Goal: Task Accomplishment & Management: Manage account settings

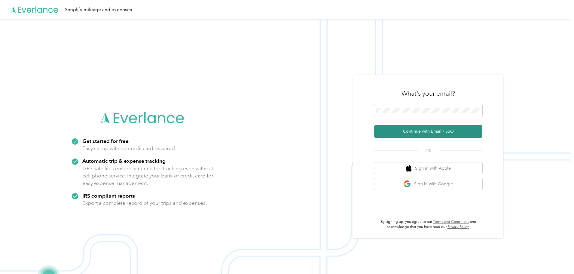
click at [423, 131] on button "Continue with Email / SSO" at bounding box center [428, 131] width 108 height 13
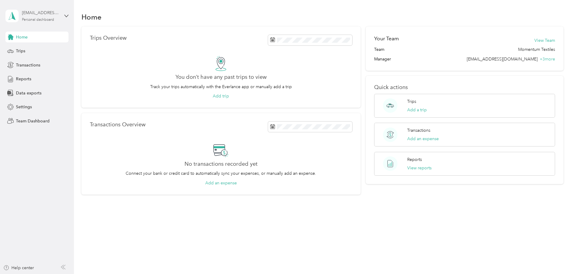
click at [45, 14] on div "[EMAIL_ADDRESS][DOMAIN_NAME]" at bounding box center [41, 13] width 38 height 6
click at [32, 49] on div "Team dashboard" at bounding box center [27, 49] width 32 height 6
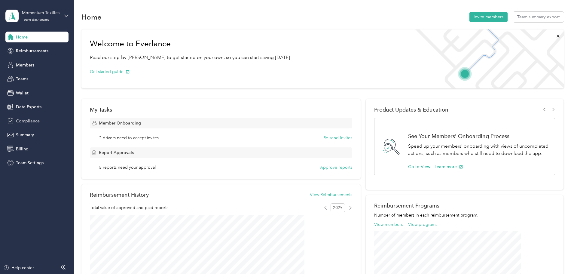
click at [20, 121] on span "Compliance" at bounding box center [28, 121] width 24 height 6
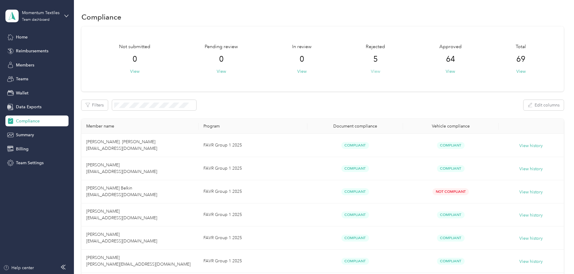
click at [371, 70] on button "View" at bounding box center [375, 71] width 9 height 6
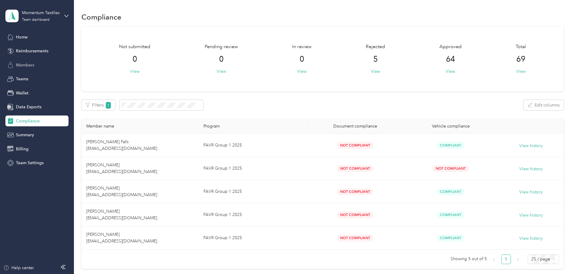
click at [27, 70] on div "Members" at bounding box center [36, 65] width 63 height 11
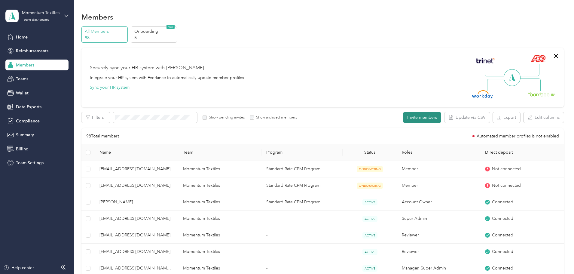
click at [403, 115] on button "Invite members" at bounding box center [422, 117] width 38 height 11
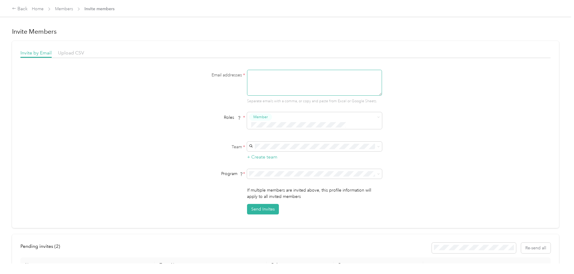
click at [266, 78] on textarea at bounding box center [314, 83] width 135 height 26
click at [320, 80] on textarea at bounding box center [314, 83] width 135 height 26
paste textarea "[EMAIL_ADDRESS][DOMAIN_NAME]"
type textarea "[EMAIL_ADDRESS][DOMAIN_NAME]"
click at [261, 142] on span at bounding box center [314, 147] width 135 height 10
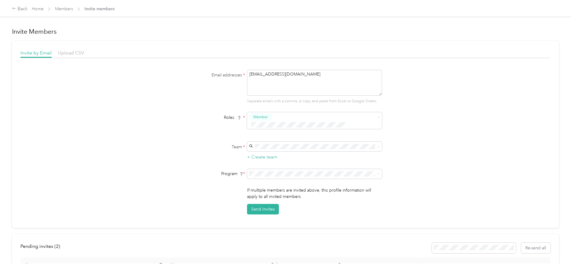
click at [266, 172] on p "No managers" at bounding box center [313, 175] width 127 height 6
click at [273, 208] on span "FAVR Group 1 2025 (FAVR)" at bounding box center [276, 208] width 52 height 5
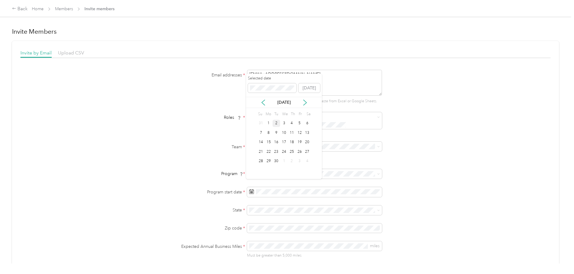
click at [279, 121] on div "2" at bounding box center [277, 124] width 8 height 8
click at [337, 228] on form "Email addresses * [EMAIL_ADDRESS][DOMAIN_NAME] Separate emails with a comma, or…" at bounding box center [285, 182] width 231 height 224
click at [335, 227] on form "Email addresses * [EMAIL_ADDRESS][DOMAIN_NAME] Separate emails with a comma, or…" at bounding box center [285, 182] width 231 height 224
click at [266, 173] on div "AZ [US_STATE]" at bounding box center [313, 176] width 127 height 14
click at [458, 179] on div "Email addresses * [EMAIL_ADDRESS][DOMAIN_NAME] Separate emails with a comma, or…" at bounding box center [285, 182] width 530 height 224
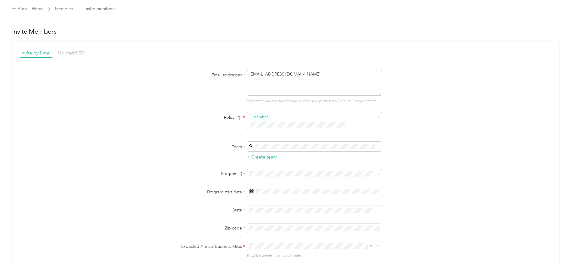
click at [201, 225] on label "Zip code *" at bounding box center [207, 228] width 75 height 6
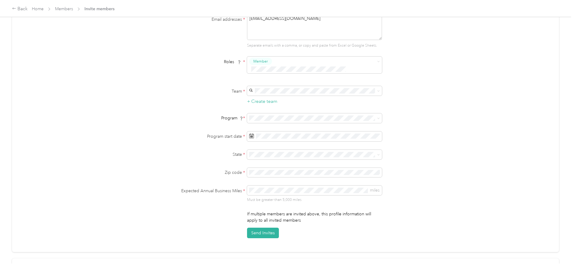
scroll to position [60, 0]
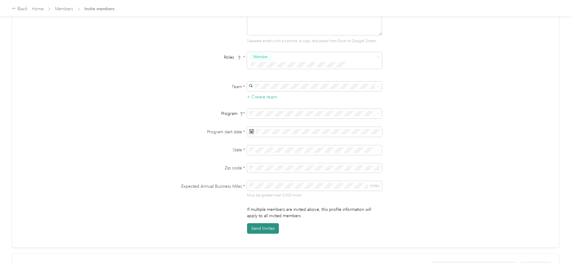
click at [262, 223] on button "Send Invites" at bounding box center [263, 228] width 32 height 11
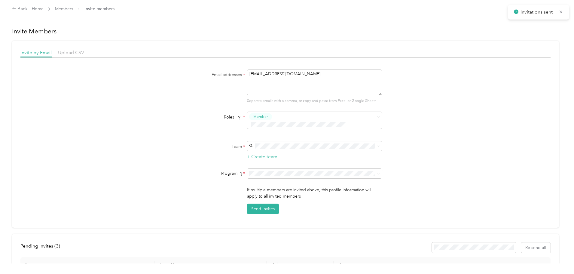
scroll to position [0, 0]
click at [264, 169] on span at bounding box center [314, 174] width 135 height 10
click at [267, 211] on li "FAVR Group 1 2025 (FAVR)" at bounding box center [313, 208] width 135 height 11
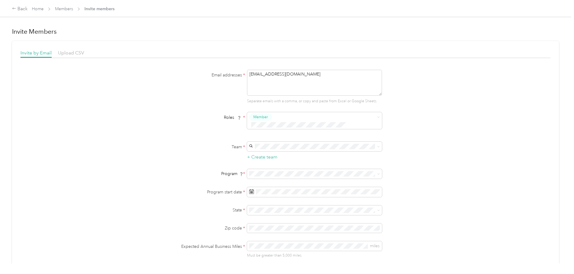
click at [186, 207] on label "State *" at bounding box center [207, 210] width 75 height 6
click at [260, 146] on div "CA [US_STATE]" at bounding box center [313, 150] width 127 height 14
click at [161, 204] on div "Email addresses * [EMAIL_ADDRESS][DOMAIN_NAME] Separate emails with a comma, or…" at bounding box center [285, 182] width 530 height 224
drag, startPoint x: 336, startPoint y: 85, endPoint x: 214, endPoint y: 79, distance: 122.2
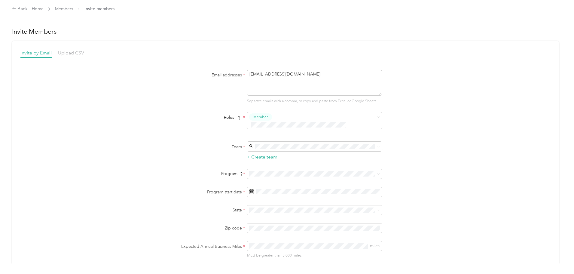
click at [209, 81] on div "Email addresses * [EMAIL_ADDRESS][DOMAIN_NAME] Separate emails with a comma, or…" at bounding box center [285, 87] width 231 height 34
paste textarea "[EMAIL_ADDRESS][DOMAIN_NAME]"
type textarea "[EMAIL_ADDRESS][DOMAIN_NAME]"
click at [186, 109] on form "Email addresses * [EMAIL_ADDRESS][DOMAIN_NAME] Separate emails with a comma, or…" at bounding box center [285, 182] width 231 height 224
click at [253, 142] on span at bounding box center [314, 147] width 135 height 10
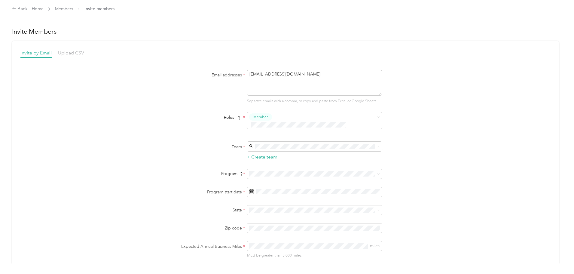
click at [278, 173] on p "No managers" at bounding box center [313, 175] width 127 height 6
click at [183, 153] on form "Email addresses * [EMAIL_ADDRESS][DOMAIN_NAME] Separate emails with a comma, or…" at bounding box center [285, 182] width 231 height 224
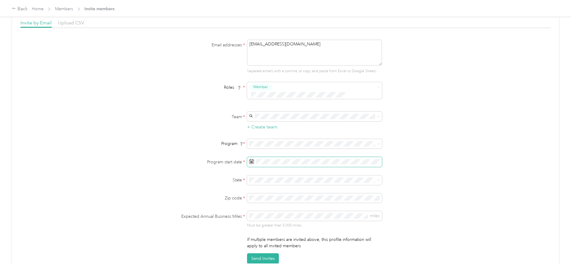
click at [271, 157] on span at bounding box center [314, 162] width 135 height 10
click at [279, 209] on div "2" at bounding box center [277, 210] width 8 height 8
click at [486, 141] on div "Email addresses * [EMAIL_ADDRESS][DOMAIN_NAME] Separate emails with a comma, or…" at bounding box center [285, 152] width 530 height 224
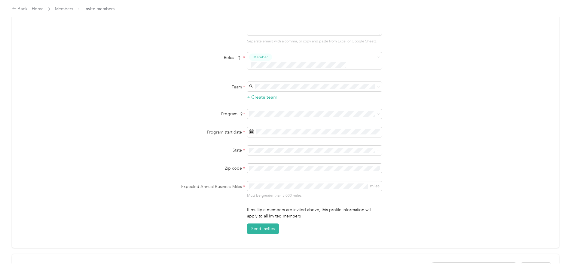
scroll to position [60, 0]
click at [259, 224] on button "Send Invites" at bounding box center [263, 228] width 32 height 11
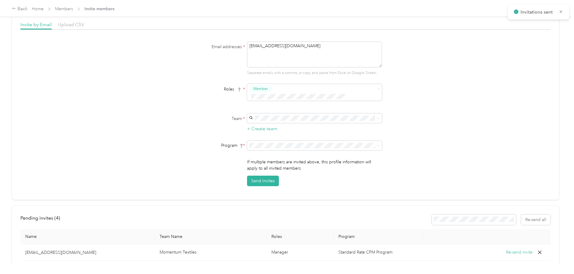
scroll to position [0, 0]
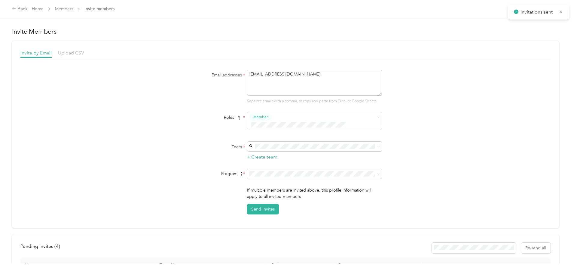
click at [44, 6] on span "Home" at bounding box center [38, 9] width 12 height 6
click at [44, 10] on link "Home" at bounding box center [38, 8] width 12 height 5
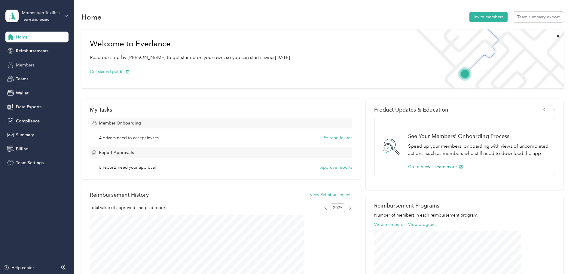
click at [40, 66] on div "Members" at bounding box center [36, 65] width 63 height 11
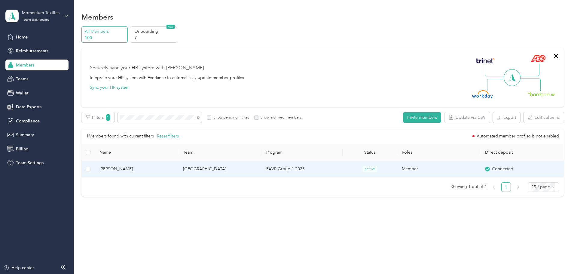
click at [163, 171] on span "[PERSON_NAME]" at bounding box center [136, 169] width 74 height 7
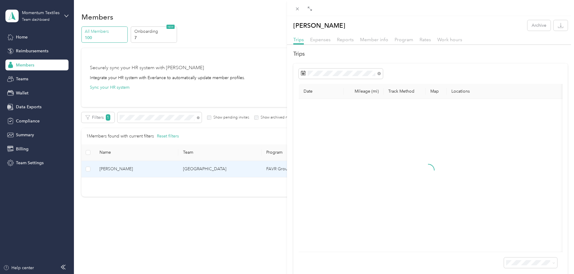
click at [388, 40] on div "Trips Expenses Reports Member info Program Rates Work hours" at bounding box center [430, 40] width 287 height 9
click at [380, 39] on span "Member info" at bounding box center [374, 40] width 28 height 6
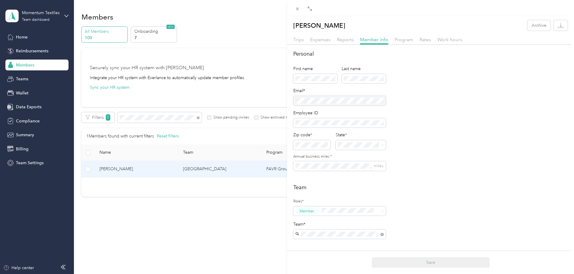
click at [35, 50] on div "[PERSON_NAME] Archive Trips Expenses Reports Member info Program Rates Work hou…" at bounding box center [287, 137] width 574 height 274
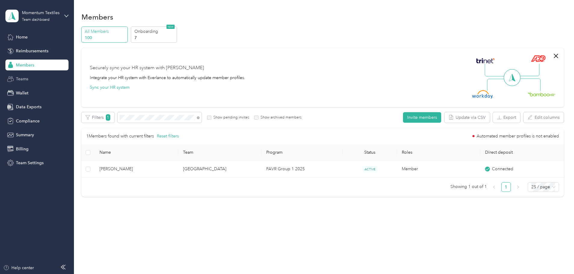
click at [17, 78] on span "Teams" at bounding box center [22, 79] width 12 height 6
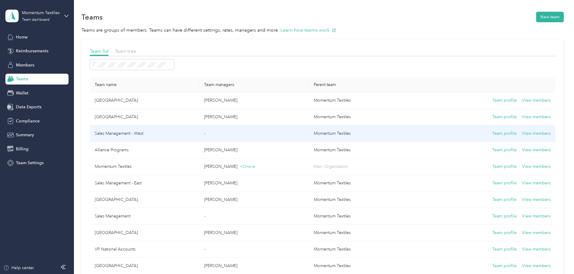
click at [157, 133] on td "Sales Management - West" at bounding box center [144, 133] width 109 height 17
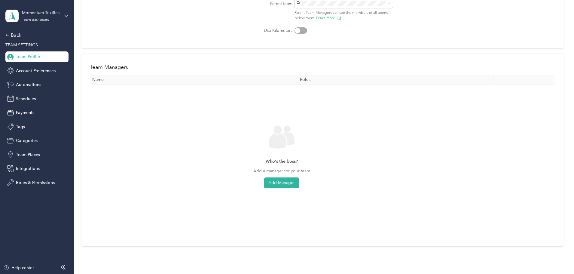
scroll to position [120, 0]
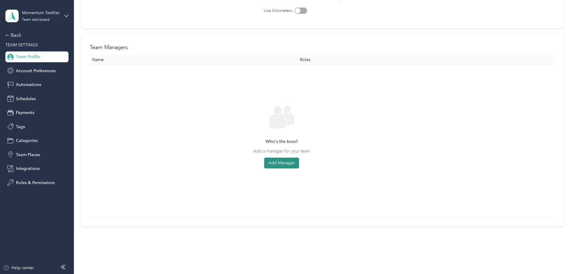
click at [299, 163] on button "Add Manager" at bounding box center [281, 162] width 35 height 11
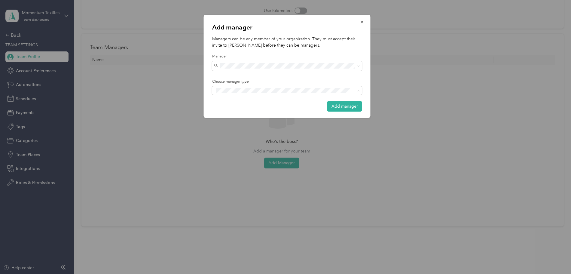
click at [234, 112] on span "Manager" at bounding box center [228, 112] width 15 height 5
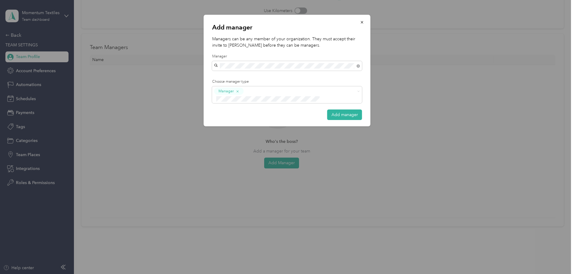
click at [238, 75] on span "[PERSON_NAME]" at bounding box center [232, 76] width 33 height 5
click at [350, 109] on button "Add manager" at bounding box center [344, 114] width 35 height 11
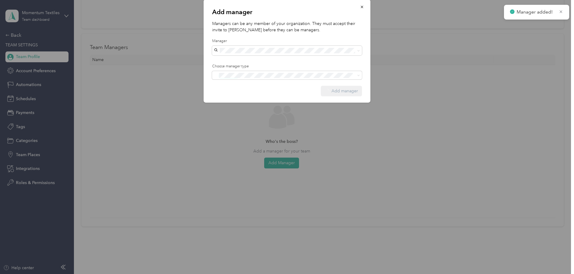
scroll to position [0, 0]
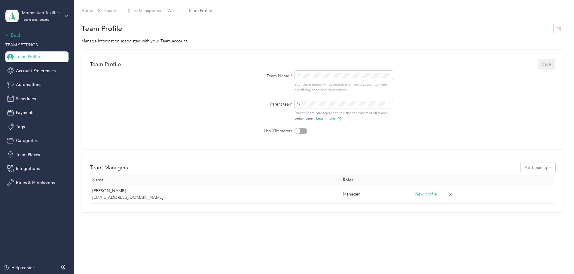
click at [17, 32] on div "Back" at bounding box center [35, 35] width 60 height 7
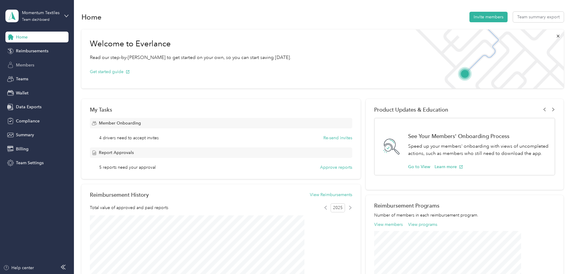
click at [22, 63] on span "Members" at bounding box center [25, 65] width 18 height 6
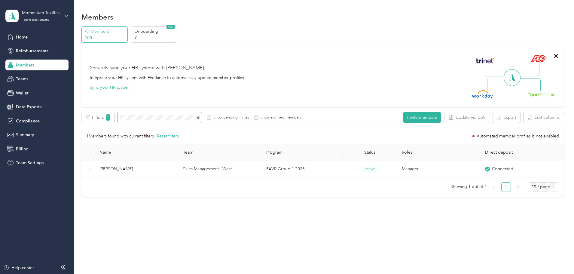
click at [200, 117] on icon at bounding box center [198, 117] width 3 height 3
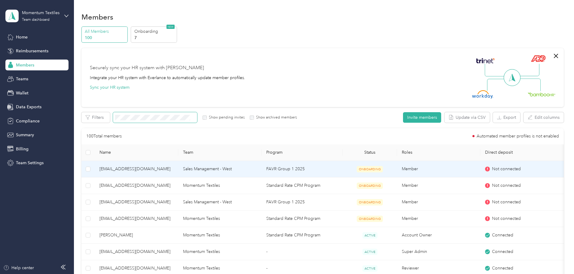
click at [249, 172] on td "Sales Management - West" at bounding box center [219, 169] width 83 height 17
click at [95, 171] on td at bounding box center [87, 169] width 13 height 17
click at [136, 118] on button "Edit team" at bounding box center [122, 117] width 26 height 11
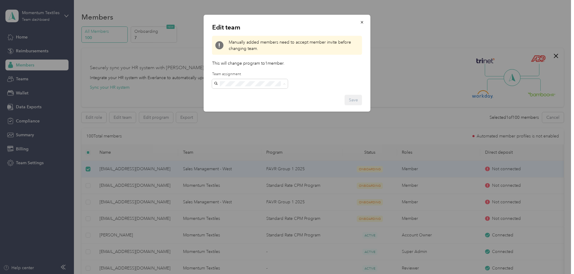
click at [243, 135] on p "No managers" at bounding box center [249, 137] width 67 height 6
click at [359, 102] on button "Save" at bounding box center [353, 100] width 17 height 11
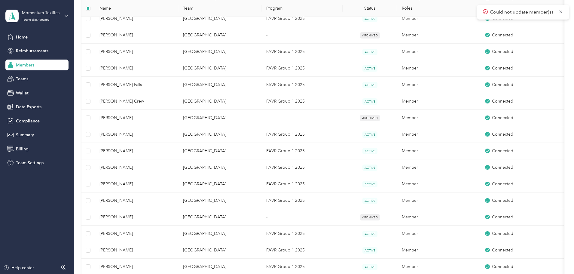
scroll to position [331, 0]
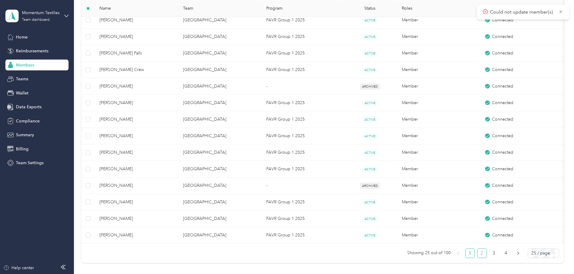
click at [478, 258] on link "2" at bounding box center [482, 253] width 9 height 9
click at [465, 257] on link "1" at bounding box center [469, 253] width 9 height 9
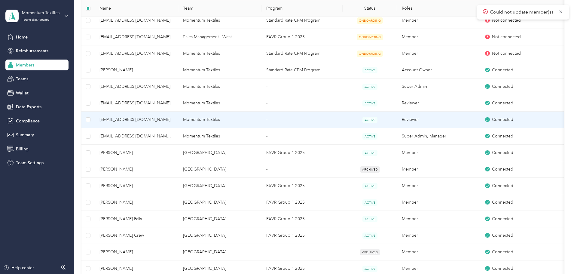
scroll to position [30, 0]
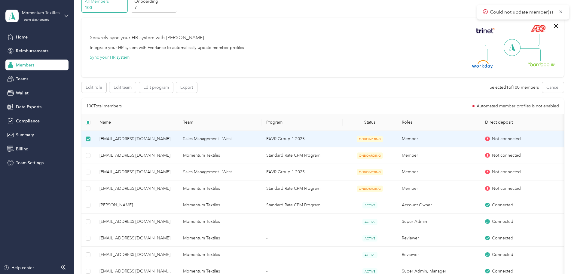
click at [211, 140] on td "Sales Management - West" at bounding box center [219, 139] width 83 height 17
click at [136, 86] on button "Edit team" at bounding box center [122, 87] width 26 height 11
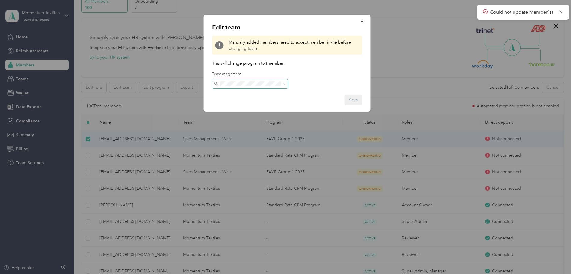
click at [258, 87] on span at bounding box center [250, 84] width 76 height 10
click at [242, 135] on p "[PERSON_NAME]" at bounding box center [249, 137] width 67 height 6
click at [351, 101] on button "Save" at bounding box center [353, 100] width 17 height 11
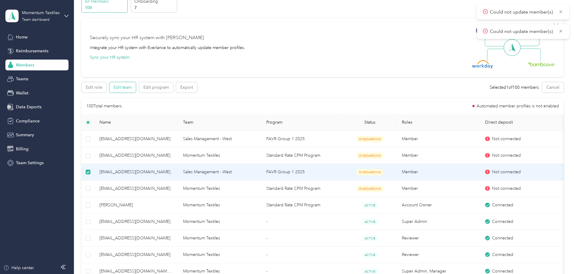
click at [136, 82] on button "Edit team" at bounding box center [122, 87] width 26 height 11
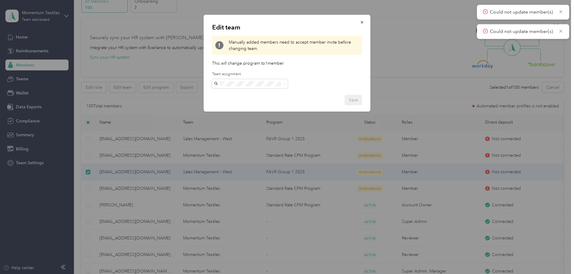
click at [240, 131] on span "[GEOGRAPHIC_DATA]" at bounding box center [237, 129] width 43 height 5
click at [354, 98] on button "Save" at bounding box center [353, 100] width 17 height 11
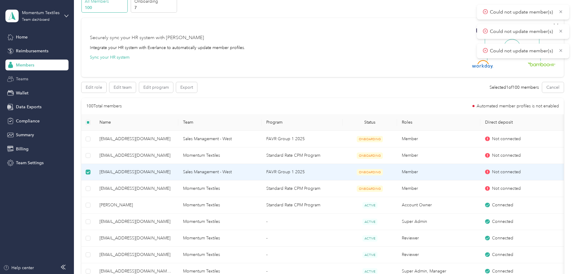
click at [28, 80] on span "Teams" at bounding box center [22, 79] width 12 height 6
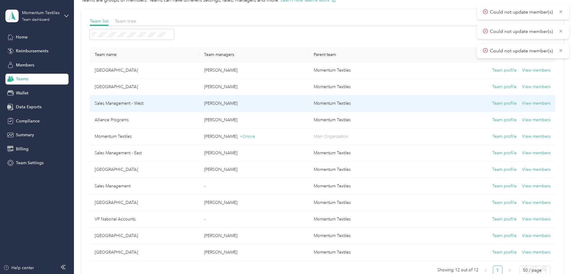
click at [165, 108] on td "Sales Management - West" at bounding box center [144, 103] width 109 height 17
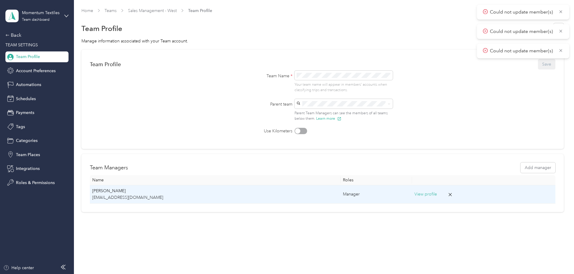
click at [279, 193] on p "[PERSON_NAME]" at bounding box center [215, 191] width 246 height 7
click at [447, 193] on icon at bounding box center [449, 194] width 5 height 5
click at [392, 197] on button "Yes" at bounding box center [394, 198] width 12 height 10
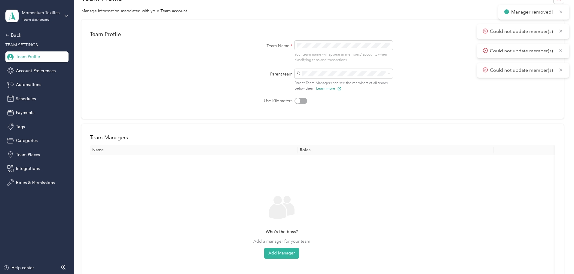
scroll to position [120, 0]
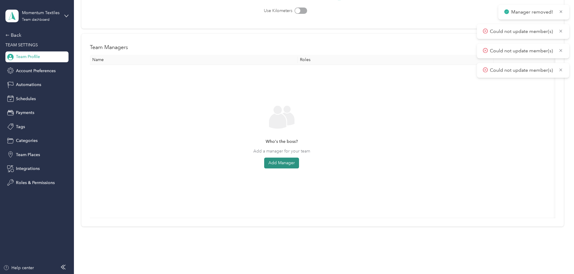
click at [299, 163] on button "Add Manager" at bounding box center [281, 162] width 35 height 11
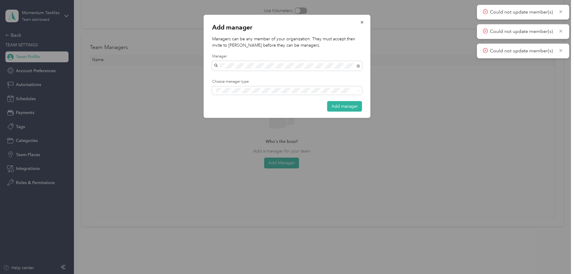
click at [229, 88] on span "[PERSON_NAME]" at bounding box center [232, 86] width 33 height 5
click at [340, 104] on button "Add manager" at bounding box center [344, 106] width 35 height 11
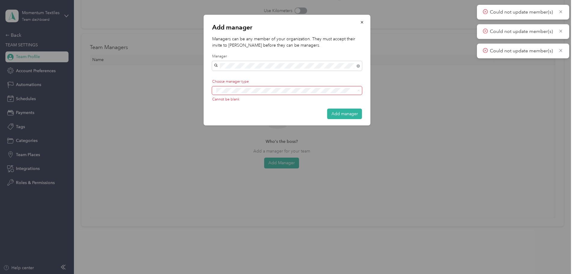
click at [243, 87] on span at bounding box center [283, 90] width 138 height 6
click at [234, 110] on span "Manager" at bounding box center [228, 112] width 15 height 5
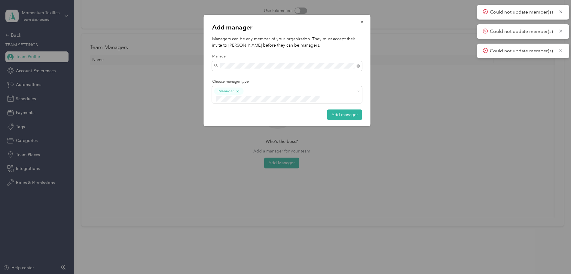
click at [342, 109] on button "Add manager" at bounding box center [344, 114] width 35 height 11
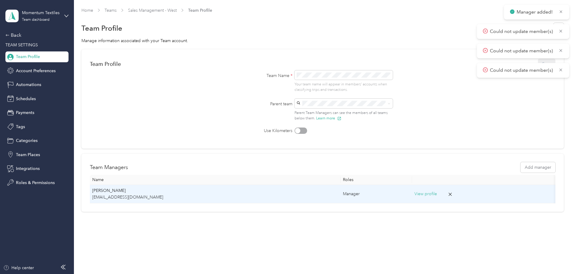
scroll to position [5, 0]
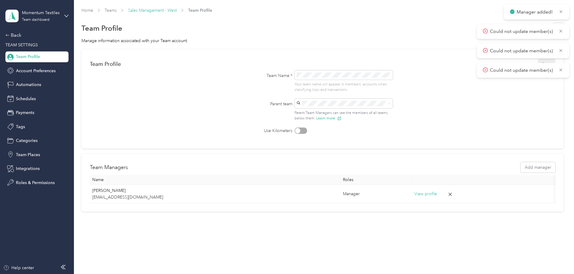
click at [177, 8] on link "Sales Management - West" at bounding box center [152, 10] width 49 height 5
click at [117, 8] on link "Teams" at bounding box center [111, 10] width 12 height 5
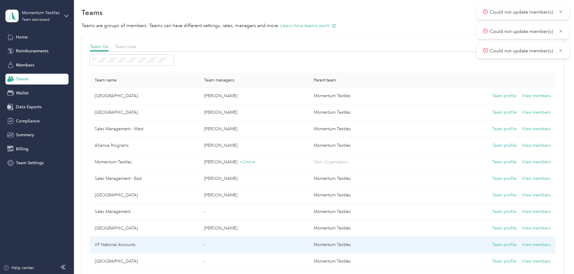
scroll to position [35, 0]
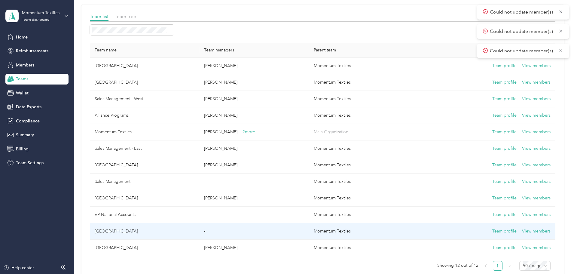
click at [195, 228] on td "[GEOGRAPHIC_DATA]" at bounding box center [144, 231] width 109 height 17
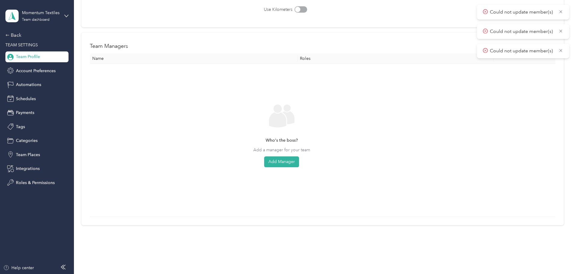
scroll to position [125, 0]
click at [299, 155] on button "Add Manager" at bounding box center [281, 158] width 35 height 11
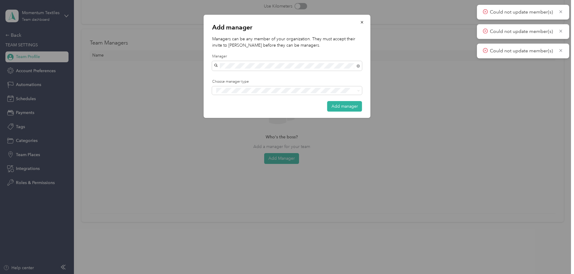
drag, startPoint x: 232, startPoint y: 77, endPoint x: 233, endPoint y: 81, distance: 4.2
click at [233, 78] on span "[PERSON_NAME]" at bounding box center [232, 76] width 33 height 5
click at [232, 114] on button "Manager" at bounding box center [228, 113] width 24 height 8
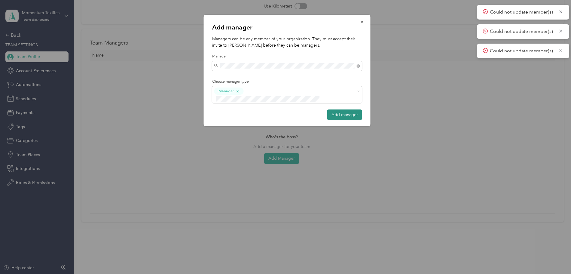
click at [346, 109] on button "Add manager" at bounding box center [344, 114] width 35 height 11
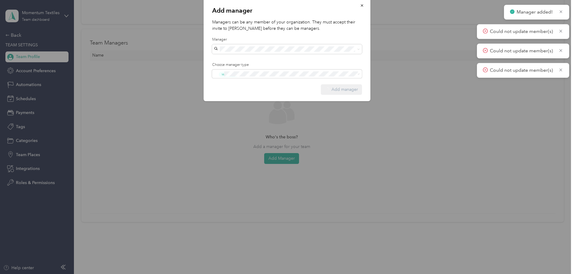
scroll to position [0, 0]
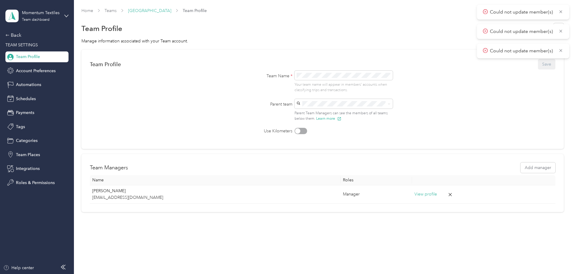
click at [171, 11] on link "[GEOGRAPHIC_DATA]" at bounding box center [149, 10] width 43 height 5
click at [117, 10] on link "Teams" at bounding box center [111, 10] width 12 height 5
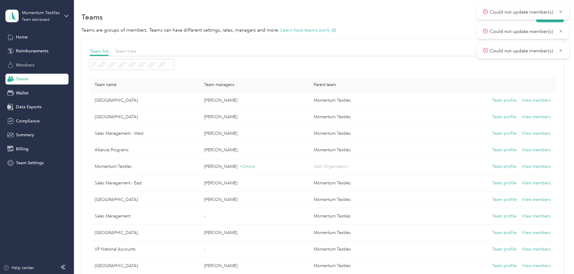
click at [33, 60] on div "Members" at bounding box center [36, 65] width 63 height 11
